Goal: Task Accomplishment & Management: Manage account settings

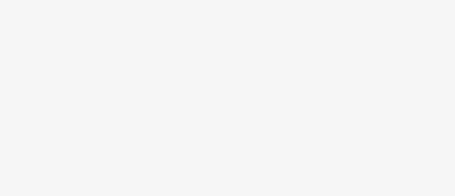
click at [195, 54] on body at bounding box center [227, 98] width 455 height 196
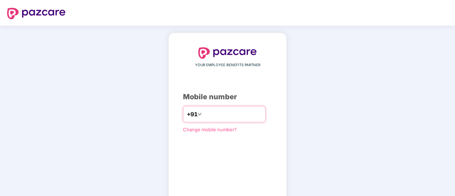
click at [235, 116] on input "number" at bounding box center [232, 114] width 58 height 11
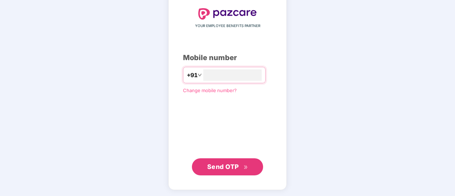
type input "**********"
click at [231, 163] on span "Send OTP" at bounding box center [223, 166] width 32 height 7
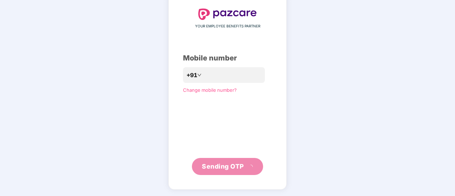
scroll to position [36, 0]
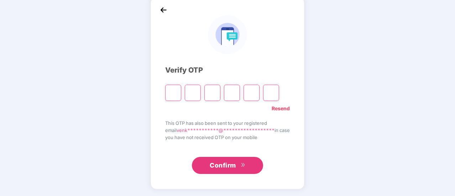
type input "*"
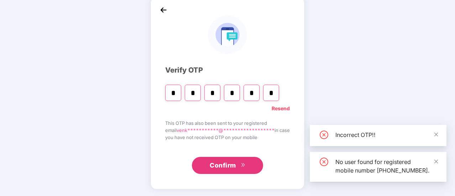
type input "*"
click at [252, 169] on button "Confirm" at bounding box center [227, 165] width 71 height 17
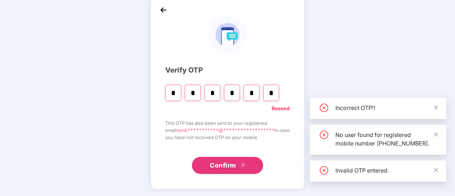
click at [228, 158] on button "Confirm" at bounding box center [227, 165] width 71 height 17
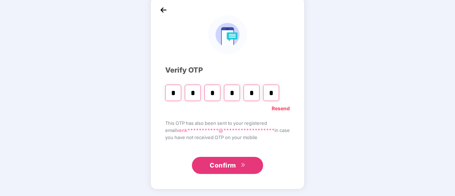
click at [253, 91] on input "*" at bounding box center [251, 93] width 16 height 16
type input "*"
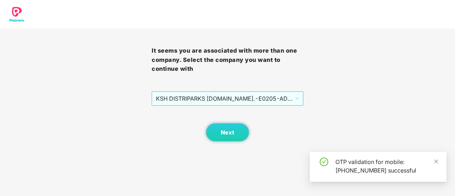
click at [287, 96] on span "KSH DISTRIPARKS [DOMAIN_NAME]. - E0205 - [GEOGRAPHIC_DATA]" at bounding box center [227, 99] width 143 height 14
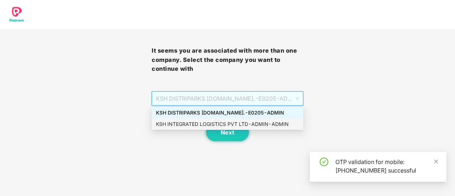
click at [230, 122] on div "KSH INTEGRATED LOGISTICS PVT LTD - ADMIN - ADMIN" at bounding box center [227, 124] width 143 height 8
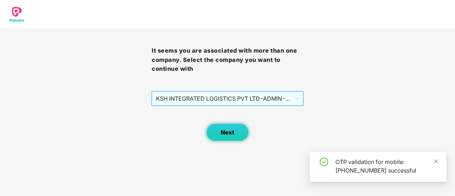
click at [234, 141] on button "Next" at bounding box center [227, 132] width 43 height 18
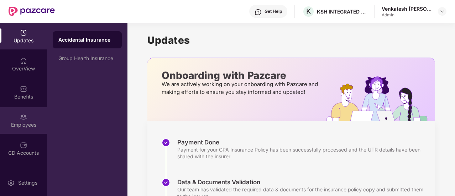
click at [26, 118] on img at bounding box center [23, 117] width 7 height 7
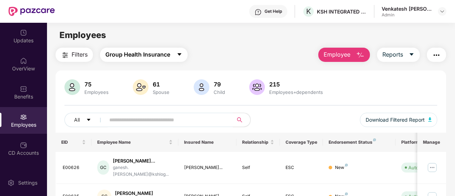
click at [168, 59] on span "Group Health Insurance" at bounding box center [137, 54] width 65 height 9
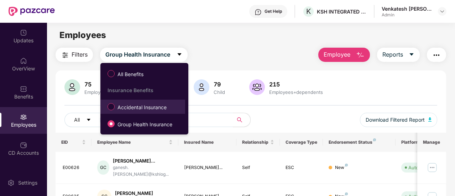
click at [134, 108] on span "Accidental Insurance" at bounding box center [142, 108] width 55 height 8
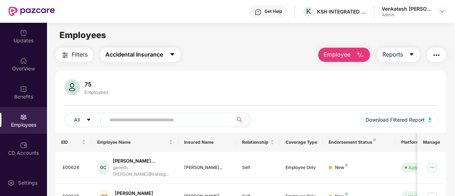
click at [163, 57] on span "Accidental Insurance" at bounding box center [134, 54] width 58 height 9
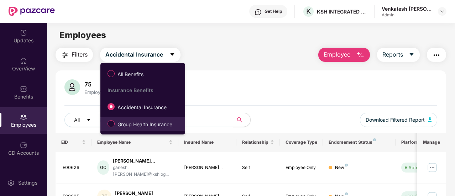
click at [125, 125] on span "Group Health Insurance" at bounding box center [145, 125] width 61 height 8
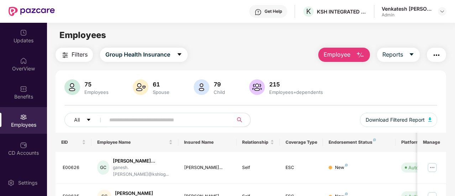
click at [353, 54] on button "Employee" at bounding box center [344, 55] width 52 height 14
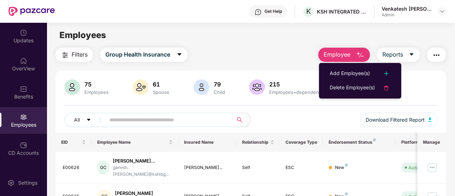
click at [355, 52] on button "Employee" at bounding box center [344, 55] width 52 height 14
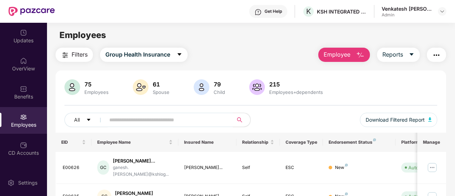
click at [354, 58] on button "Employee" at bounding box center [344, 55] width 52 height 14
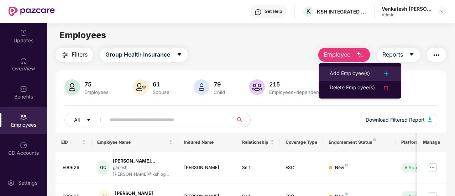
click at [355, 70] on div "Add Employee(s)" at bounding box center [350, 73] width 40 height 9
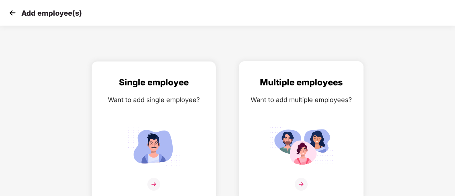
click at [281, 128] on img at bounding box center [301, 146] width 64 height 44
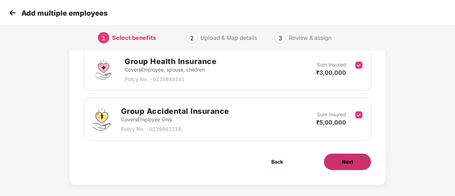
scroll to position [116, 0]
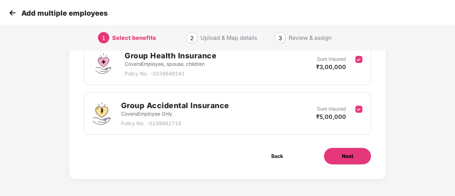
click at [350, 159] on span "Next" at bounding box center [347, 156] width 11 height 8
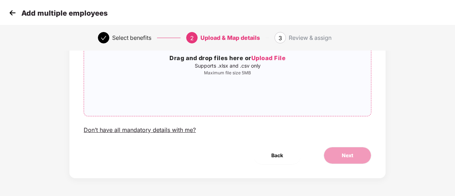
scroll to position [0, 0]
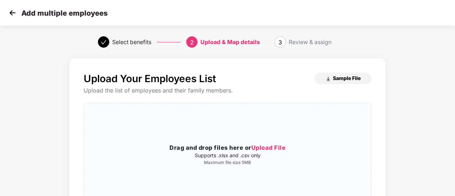
click at [348, 76] on span "Sample File" at bounding box center [347, 78] width 28 height 7
click at [263, 145] on span "Upload File" at bounding box center [268, 147] width 35 height 7
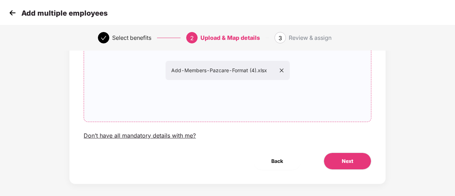
scroll to position [90, 0]
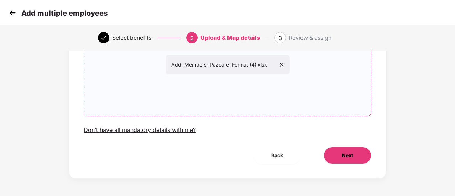
click at [359, 155] on button "Next" at bounding box center [348, 155] width 48 height 17
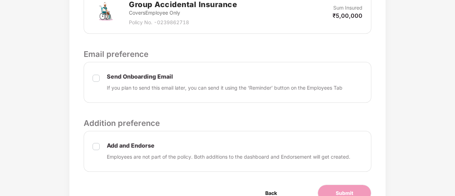
scroll to position [326, 0]
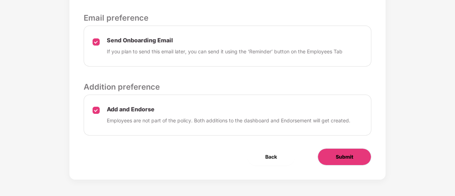
click at [342, 157] on span "Submit" at bounding box center [344, 157] width 17 height 8
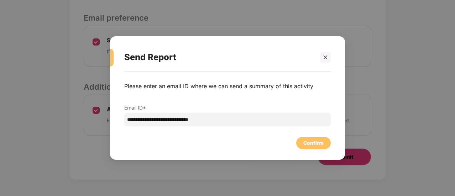
scroll to position [0, 0]
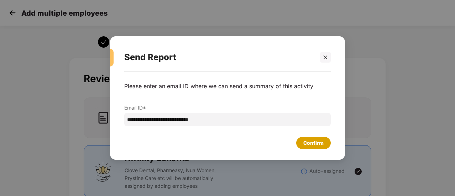
click at [314, 137] on div "Confirm" at bounding box center [313, 143] width 35 height 12
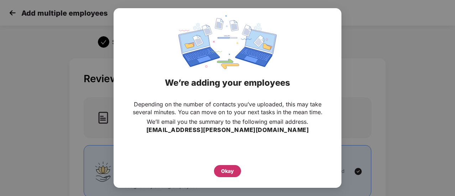
click at [226, 171] on div "Okay" at bounding box center [227, 171] width 13 height 8
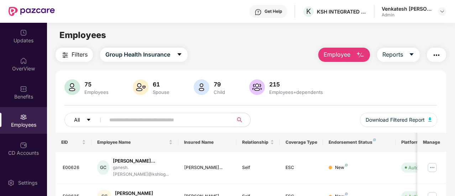
click at [85, 120] on button "All" at bounding box center [85, 120] width 43 height 14
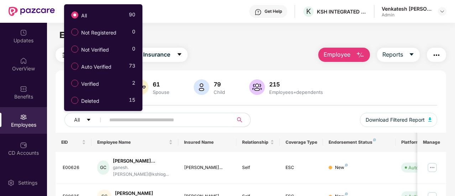
click at [107, 91] on div "All 90 Not Registered 0 Not Verified 0 Auto Verified 73 Verified 2 Deleted 15" at bounding box center [103, 58] width 78 height 100
click at [111, 85] on div "Verified 2" at bounding box center [102, 83] width 68 height 12
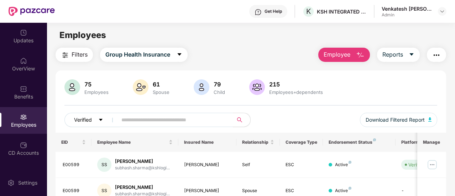
click at [94, 119] on button "Verified" at bounding box center [92, 120] width 56 height 14
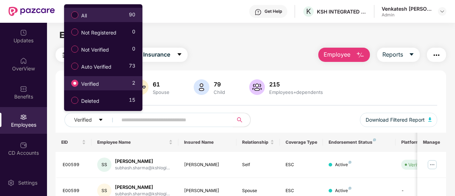
click at [107, 16] on div "All 90" at bounding box center [102, 15] width 68 height 12
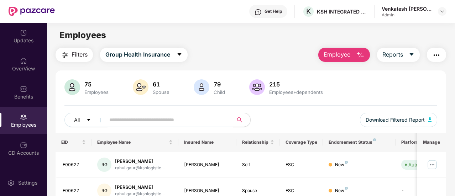
click at [160, 124] on input "text" at bounding box center [166, 120] width 114 height 11
type input "****"
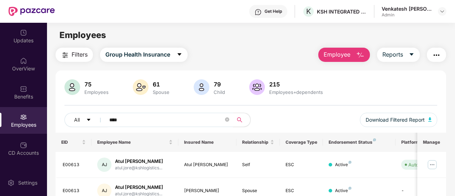
click at [354, 49] on button "Employee" at bounding box center [344, 55] width 52 height 14
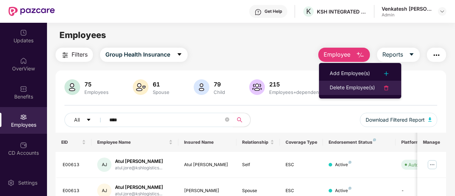
click at [351, 93] on li "Delete Employee(s)" at bounding box center [360, 88] width 82 height 14
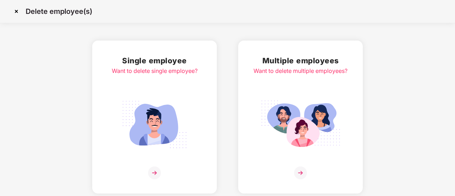
click at [306, 106] on img at bounding box center [301, 125] width 80 height 56
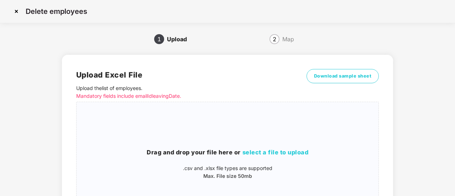
click at [14, 15] on img at bounding box center [16, 11] width 11 height 11
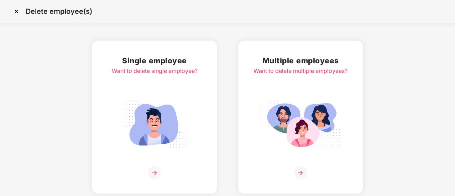
click at [175, 97] on img at bounding box center [155, 125] width 80 height 56
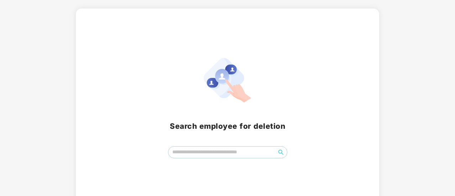
scroll to position [43, 0]
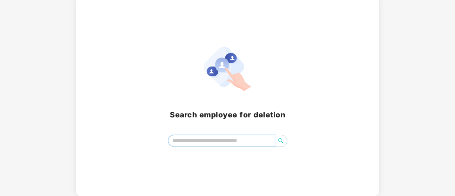
click at [235, 140] on input "search" at bounding box center [221, 140] width 107 height 11
click at [206, 141] on input "****" at bounding box center [221, 140] width 107 height 11
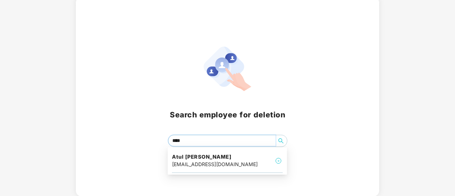
type input "***"
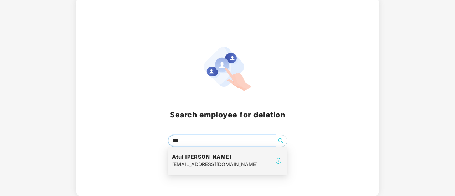
click at [212, 163] on div "atul.jore@kshlogistics.com" at bounding box center [215, 165] width 86 height 8
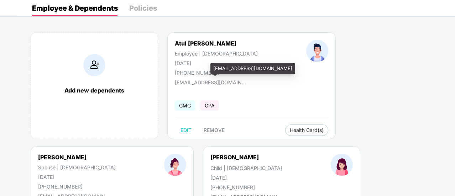
scroll to position [95, 0]
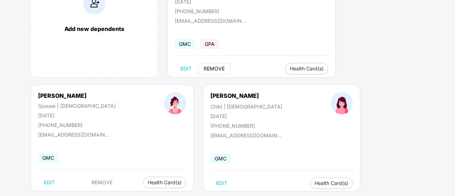
click at [216, 66] on span "REMOVE" at bounding box center [214, 69] width 21 height 6
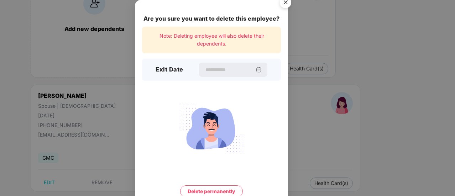
scroll to position [31, 0]
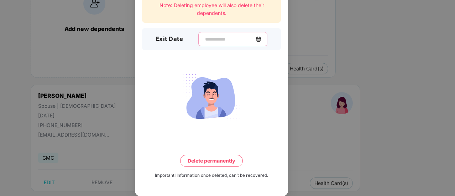
click at [214, 36] on input at bounding box center [229, 39] width 51 height 7
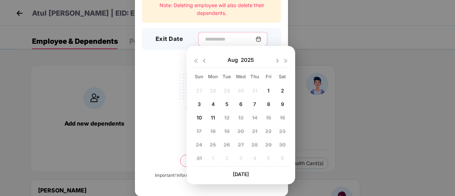
scroll to position [0, 0]
click at [205, 61] on img at bounding box center [204, 61] width 6 height 6
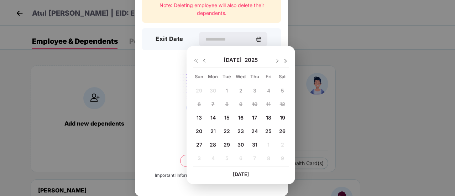
click at [283, 130] on span "26" at bounding box center [282, 131] width 6 height 6
type input "**********"
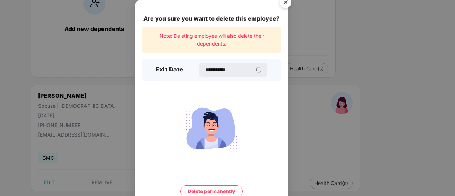
click at [217, 188] on button "Delete permanently" at bounding box center [211, 191] width 63 height 12
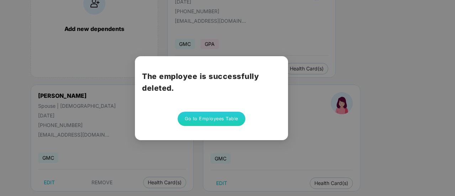
click at [210, 122] on button "Go to Employees Table" at bounding box center [212, 119] width 68 height 14
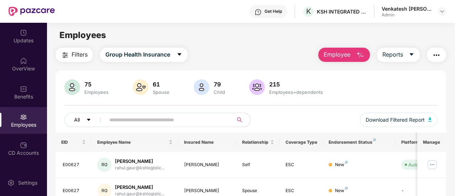
click at [74, 118] on span "All" at bounding box center [77, 120] width 6 height 8
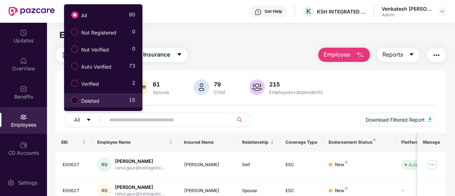
click at [110, 104] on div "Deleted 15" at bounding box center [102, 100] width 68 height 12
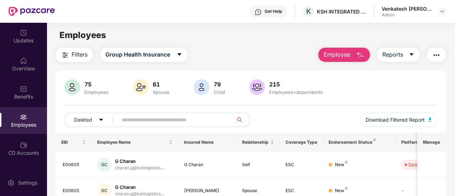
click at [145, 121] on input "text" at bounding box center [173, 120] width 102 height 11
paste input "********"
drag, startPoint x: 163, startPoint y: 119, endPoint x: 112, endPoint y: 119, distance: 50.9
click at [113, 119] on span "********" at bounding box center [173, 120] width 120 height 14
paste input "**********"
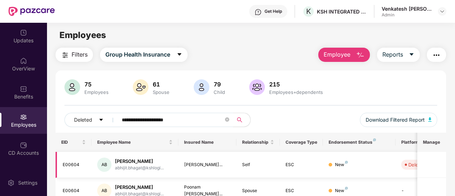
scroll to position [58, 0]
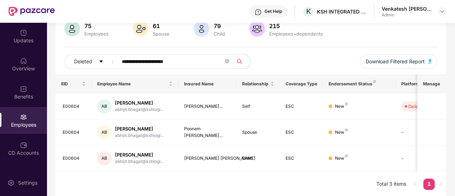
drag, startPoint x: 184, startPoint y: 57, endPoint x: 120, endPoint y: 67, distance: 64.2
click at [120, 67] on span "**********" at bounding box center [173, 61] width 120 height 14
click at [119, 67] on span "**********" at bounding box center [173, 61] width 120 height 14
click at [118, 67] on span "**********" at bounding box center [173, 61] width 120 height 14
click at [117, 67] on span "**********" at bounding box center [173, 61] width 120 height 14
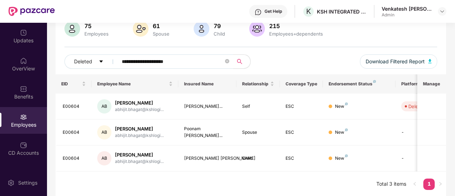
click at [116, 68] on span "**********" at bounding box center [173, 61] width 120 height 14
paste input "text"
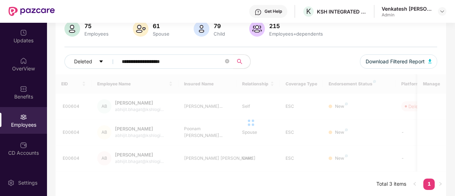
scroll to position [23, 0]
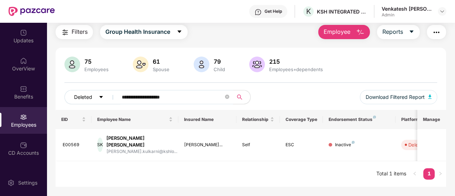
drag, startPoint x: 161, startPoint y: 96, endPoint x: 107, endPoint y: 92, distance: 54.6
click at [107, 92] on div "**********" at bounding box center [157, 97] width 186 height 14
paste input "*"
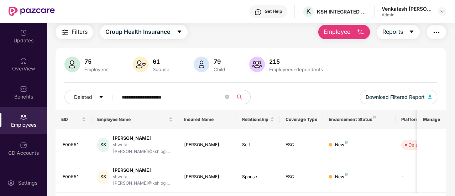
scroll to position [33, 0]
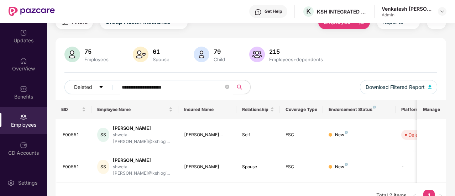
drag, startPoint x: 177, startPoint y: 86, endPoint x: 121, endPoint y: 84, distance: 55.9
click at [121, 84] on span "**********" at bounding box center [173, 87] width 120 height 14
paste input "text"
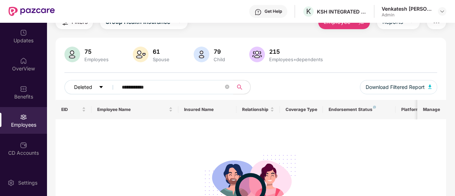
drag, startPoint x: 137, startPoint y: 88, endPoint x: 97, endPoint y: 87, distance: 40.2
click at [97, 87] on div "**********" at bounding box center [157, 87] width 186 height 14
type input "*****"
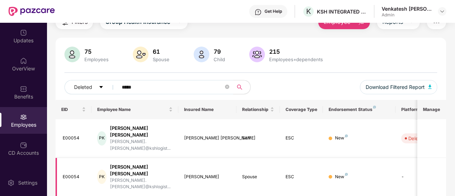
scroll to position [0, 0]
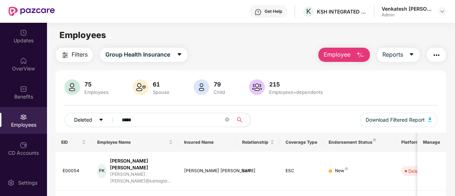
click at [93, 122] on button "Deleted" at bounding box center [92, 120] width 56 height 14
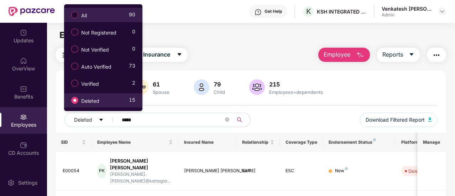
click at [89, 17] on span "All" at bounding box center [83, 16] width 11 height 8
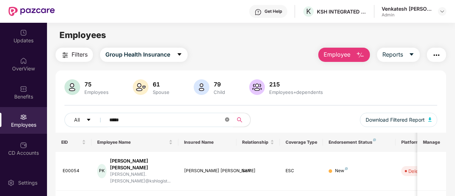
click at [228, 121] on icon "close-circle" at bounding box center [227, 119] width 4 height 4
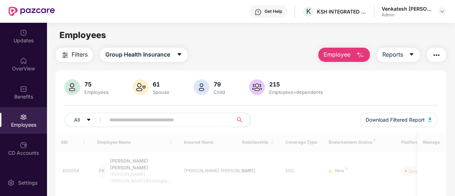
click at [140, 122] on input "text" at bounding box center [166, 120] width 114 height 11
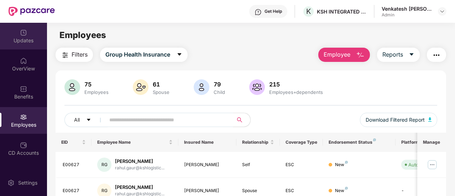
click at [19, 42] on div "Updates" at bounding box center [23, 40] width 47 height 7
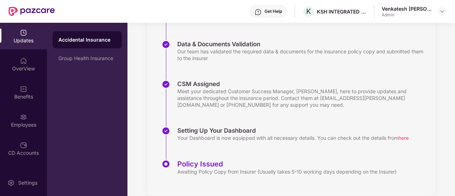
scroll to position [149, 0]
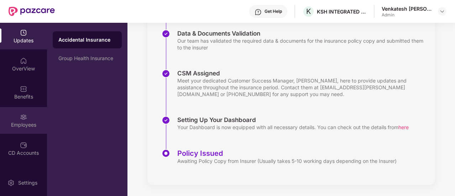
click at [31, 118] on div "Employees" at bounding box center [23, 120] width 47 height 27
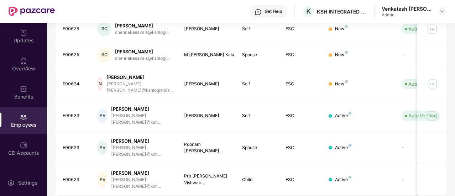
scroll to position [0, 0]
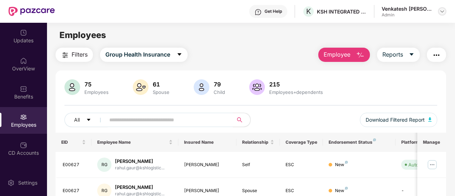
click at [445, 12] on div at bounding box center [442, 11] width 9 height 9
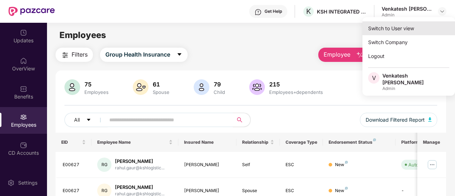
click at [384, 29] on div "Switch to User view" at bounding box center [408, 28] width 93 height 14
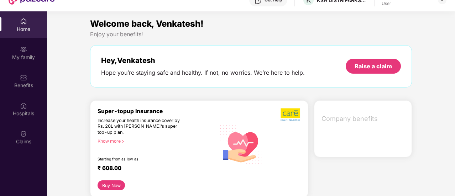
scroll to position [40, 0]
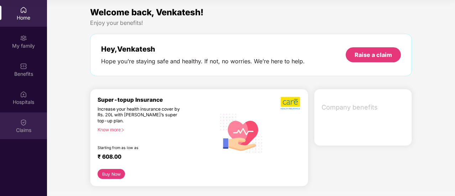
click at [30, 123] on div "Claims" at bounding box center [23, 125] width 47 height 27
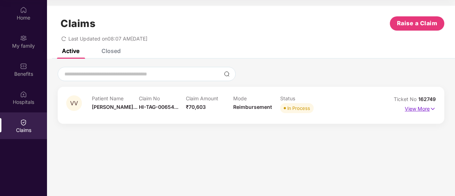
click at [415, 106] on p "View More" at bounding box center [420, 108] width 31 height 10
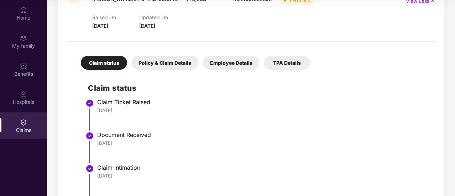
scroll to position [13, 0]
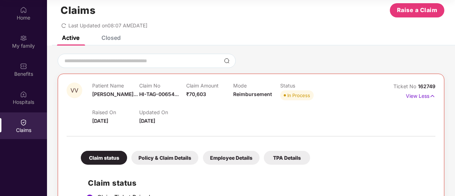
click at [165, 158] on div "Policy & Claim Details" at bounding box center [164, 158] width 67 height 14
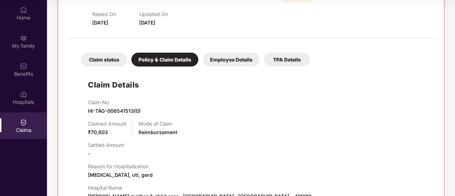
click at [233, 53] on div "Employee Details" at bounding box center [231, 60] width 57 height 14
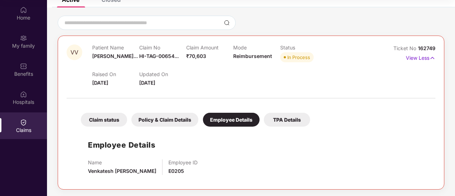
click at [290, 123] on div "TPA Details" at bounding box center [287, 120] width 46 height 14
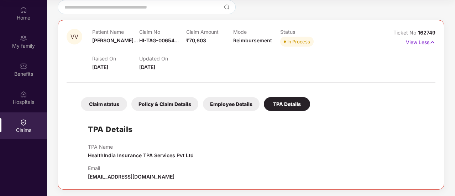
click at [228, 101] on div "Employee Details" at bounding box center [231, 104] width 57 height 14
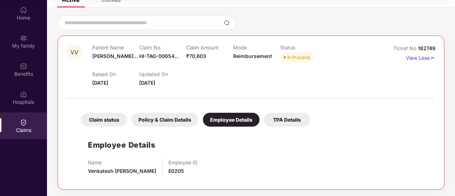
click at [181, 103] on div "Claim status Policy & Claim Details Employee Details TPA Details Employee Detai…" at bounding box center [251, 141] width 369 height 79
click at [172, 111] on div "Claim status Policy & Claim Details Employee Details TPA Details" at bounding box center [192, 116] width 236 height 21
click at [157, 119] on div "Policy & Claim Details" at bounding box center [164, 120] width 67 height 14
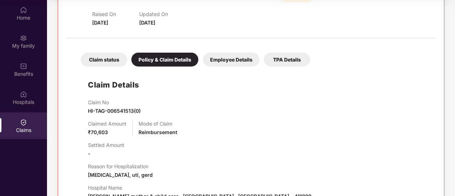
click at [115, 59] on div "Claim status" at bounding box center [104, 60] width 46 height 14
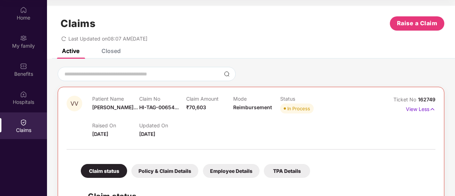
scroll to position [0, 0]
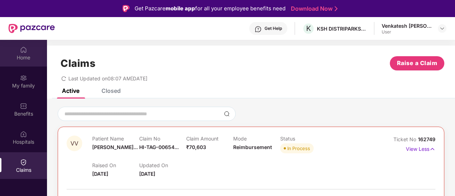
click at [21, 52] on img at bounding box center [23, 49] width 7 height 7
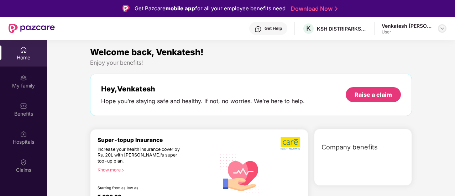
click at [439, 27] on img at bounding box center [442, 29] width 6 height 6
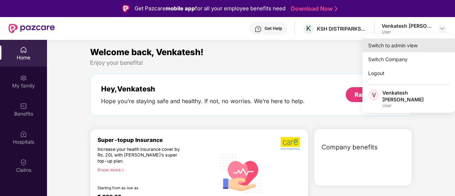
click at [403, 48] on div "Switch to admin view" at bounding box center [408, 45] width 93 height 14
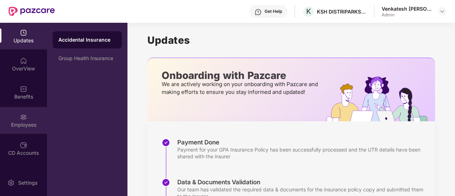
click at [16, 131] on div "Employees" at bounding box center [23, 120] width 47 height 27
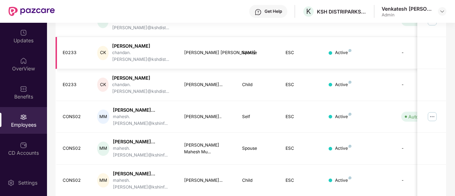
scroll to position [275, 0]
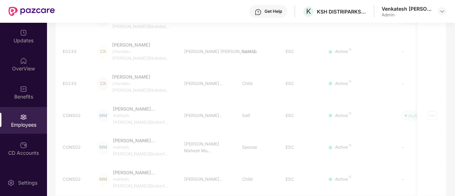
scroll to position [258, 0]
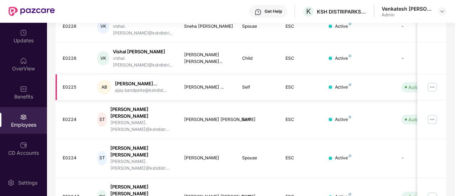
scroll to position [246, 0]
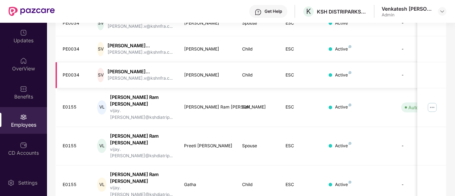
scroll to position [264, 0]
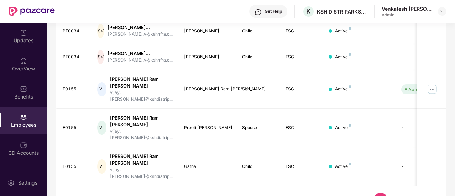
click at [390, 193] on link "6" at bounding box center [391, 198] width 11 height 11
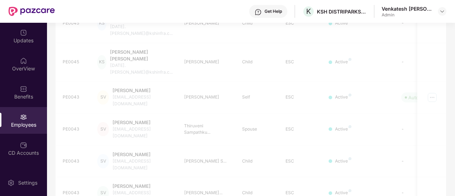
scroll to position [240, 0]
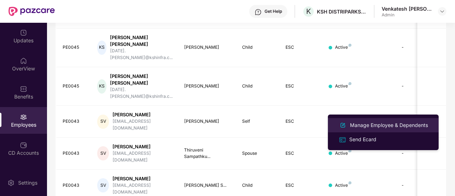
click at [380, 173] on div "EID Employee Name Insured Name Relationship Coverage Type Endorsement Status Pl…" at bounding box center [251, 92] width 390 height 398
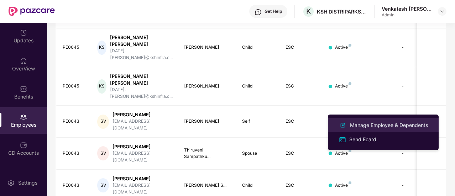
click at [384, 129] on div "Manage Employee & Dependents" at bounding box center [383, 125] width 92 height 9
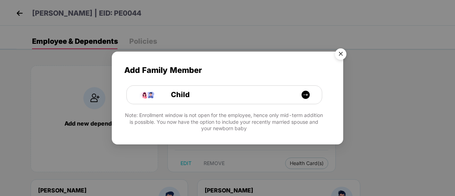
click at [335, 51] on img "Close" at bounding box center [341, 55] width 20 height 20
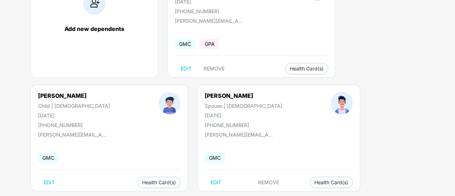
scroll to position [0, 0]
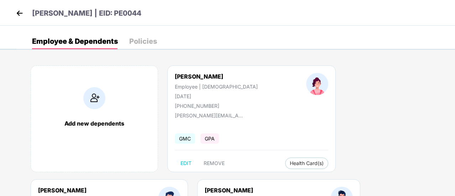
click at [19, 12] on img at bounding box center [19, 13] width 11 height 11
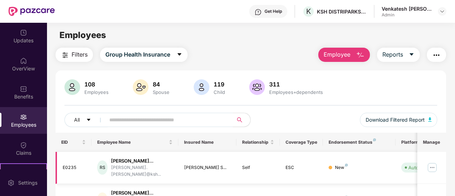
click at [433, 165] on img at bounding box center [431, 167] width 11 height 11
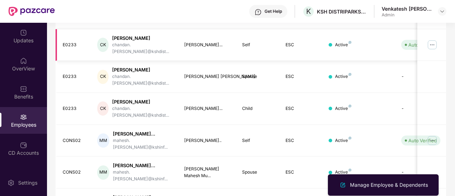
scroll to position [275, 0]
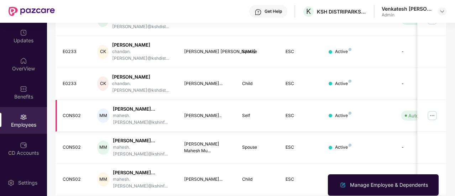
click at [434, 110] on img at bounding box center [431, 115] width 11 height 11
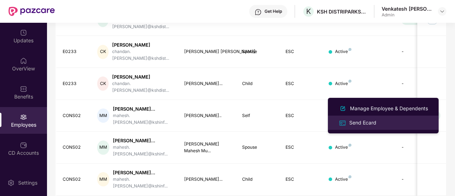
click at [362, 121] on div "Send Ecard" at bounding box center [363, 123] width 30 height 8
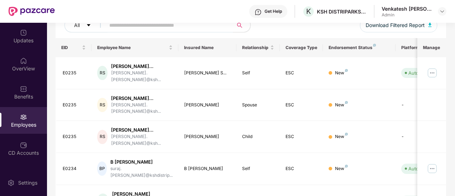
scroll to position [0, 0]
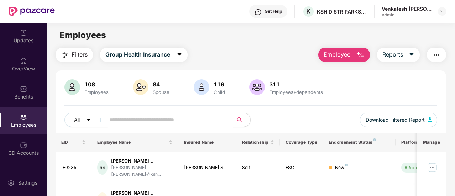
click at [155, 116] on input "text" at bounding box center [166, 120] width 114 height 11
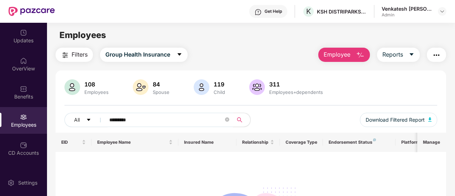
type input "*********"
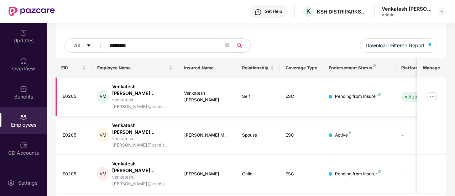
scroll to position [77, 0]
